Goal: Information Seeking & Learning: Learn about a topic

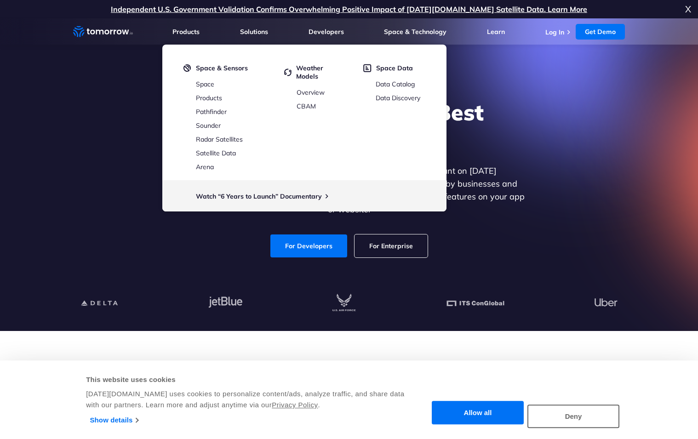
click at [544, 144] on div "Explore the World’s Best Weather API Get reliable and precise weather data thro…" at bounding box center [349, 177] width 566 height 195
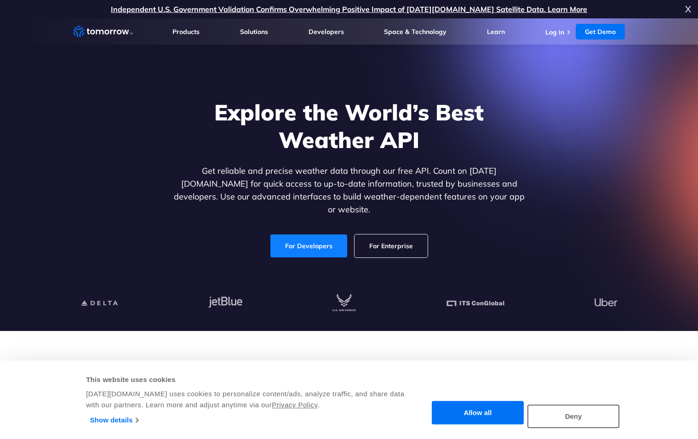
click at [321, 238] on link "For Developers" at bounding box center [308, 245] width 77 height 23
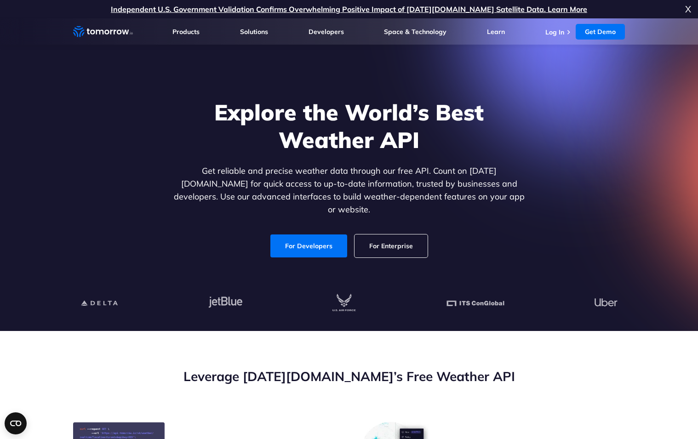
scroll to position [245, 0]
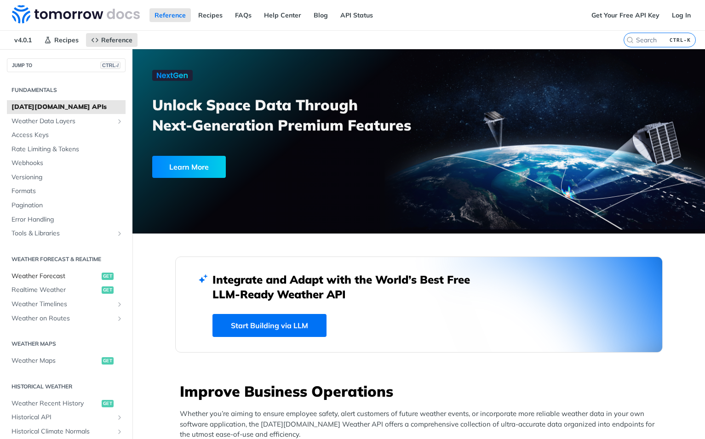
click at [53, 273] on span "Weather Forecast" at bounding box center [55, 276] width 88 height 9
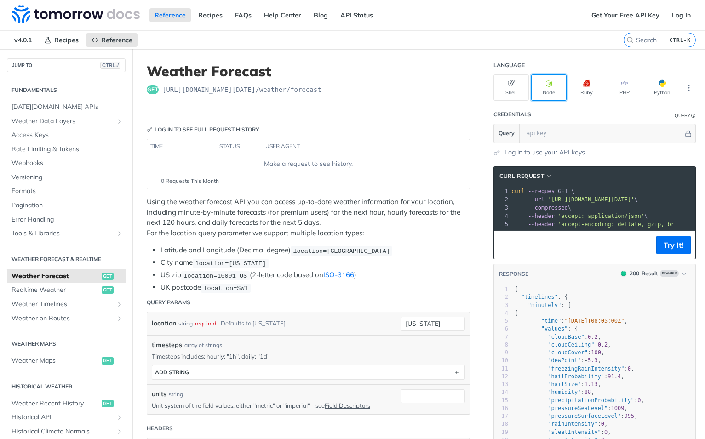
click at [542, 89] on button "Node" at bounding box center [548, 87] width 35 height 26
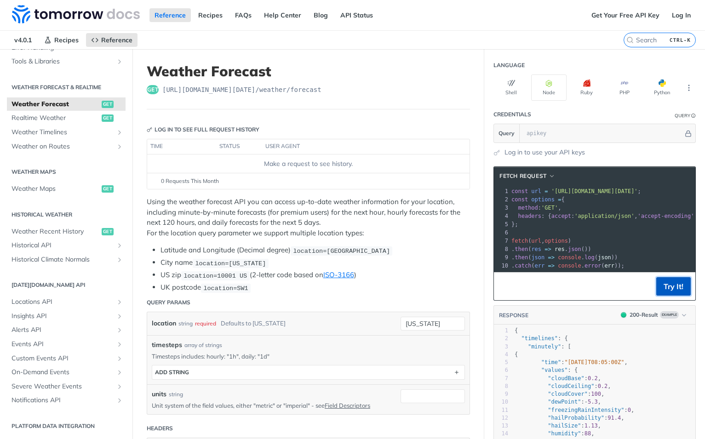
click at [671, 291] on button "Try It!" at bounding box center [673, 286] width 34 height 18
click at [349, 15] on link "API Status" at bounding box center [356, 15] width 43 height 14
click at [613, 15] on link "Get Your Free API Key" at bounding box center [625, 15] width 78 height 14
click at [622, 18] on link "Get Your Free API Key" at bounding box center [625, 15] width 78 height 14
click at [343, 11] on link "API Status" at bounding box center [356, 15] width 43 height 14
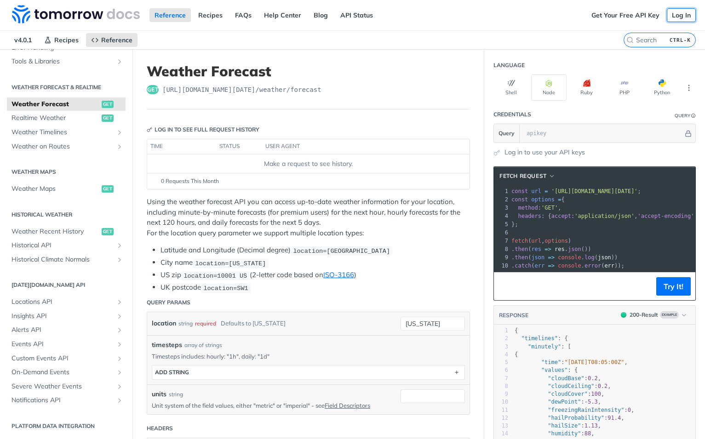
click at [671, 15] on link "Log In" at bounding box center [681, 15] width 29 height 14
